Goal: Task Accomplishment & Management: Use online tool/utility

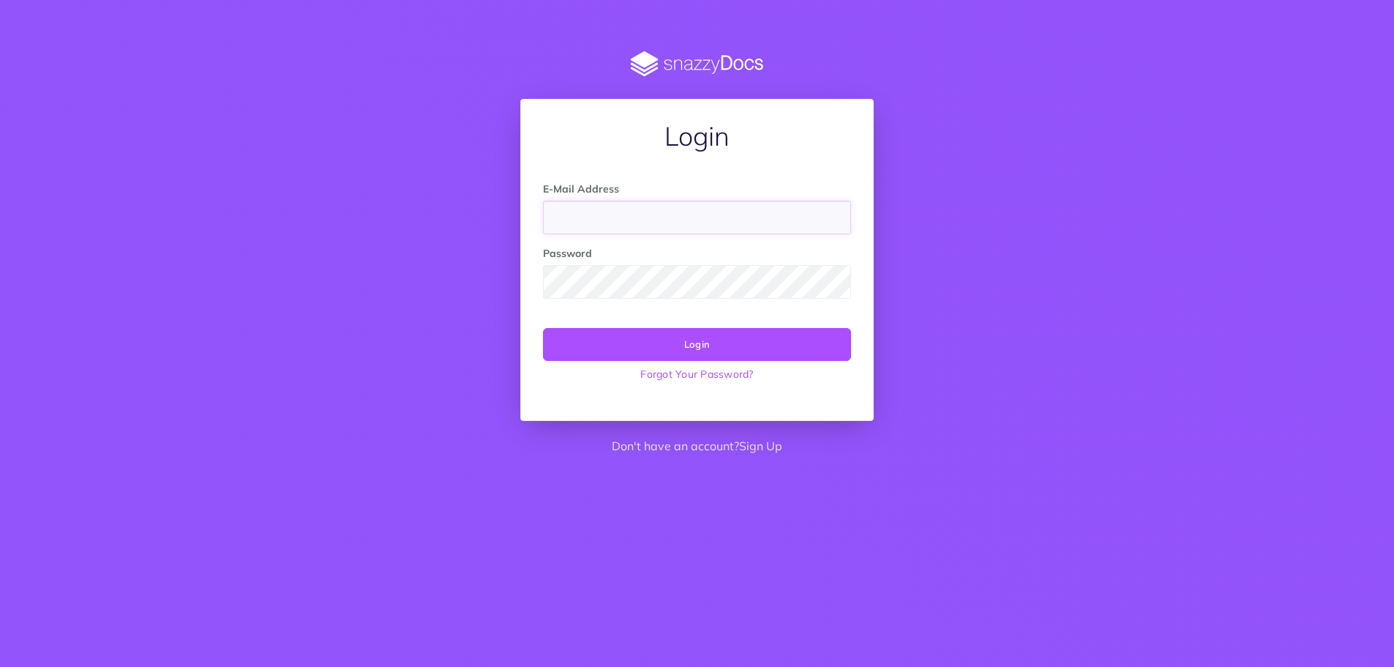
click at [728, 214] on input "email" at bounding box center [697, 218] width 308 height 34
click at [628, 211] on input "email" at bounding box center [697, 218] width 308 height 34
type input "docs@nths.org"
click at [702, 351] on button "Login" at bounding box center [697, 344] width 308 height 32
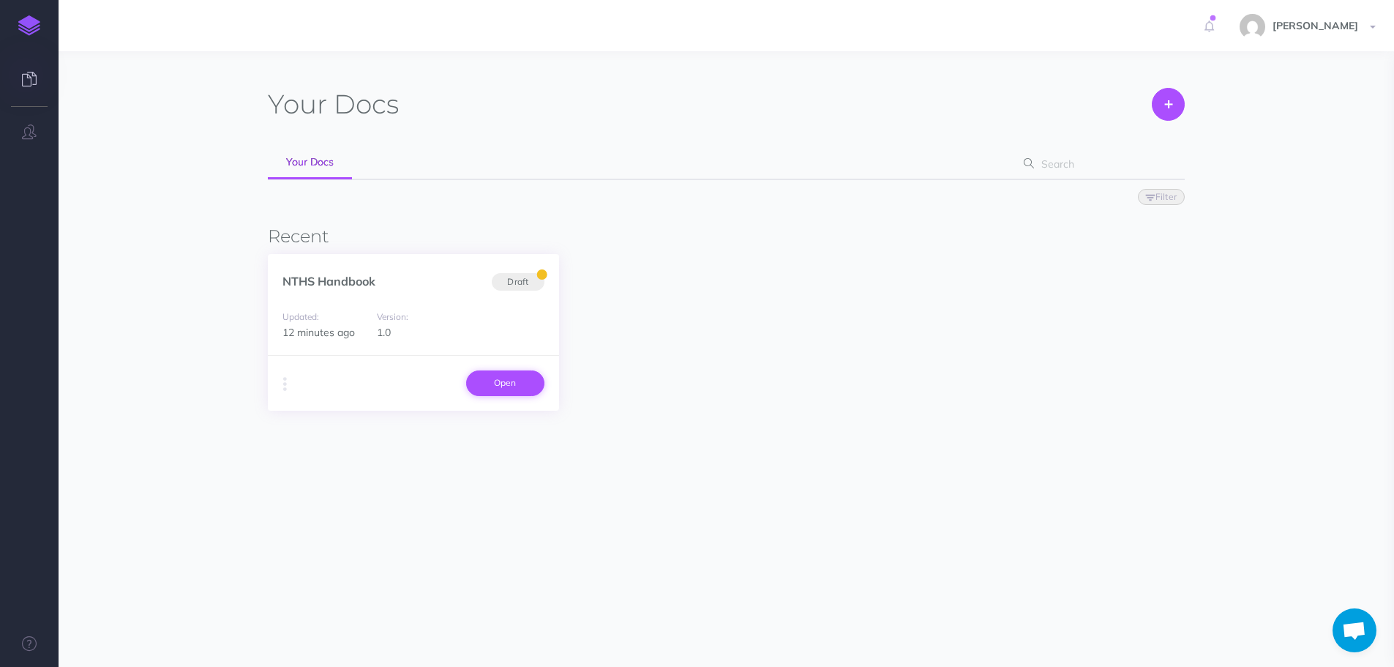
click at [515, 373] on link "Open" at bounding box center [505, 382] width 78 height 25
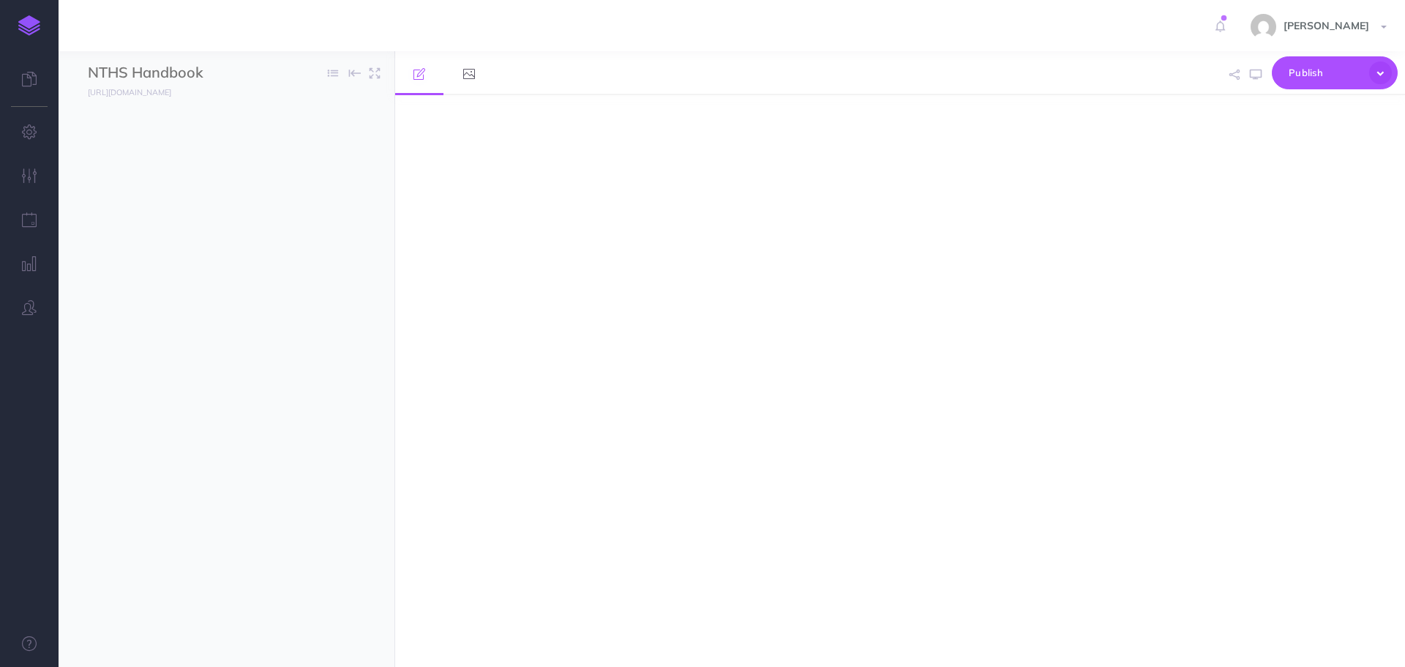
select select "null"
